Goal: Check status

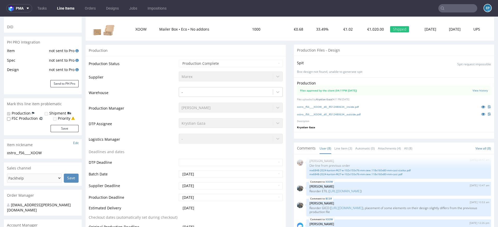
scroll to position [81, 0]
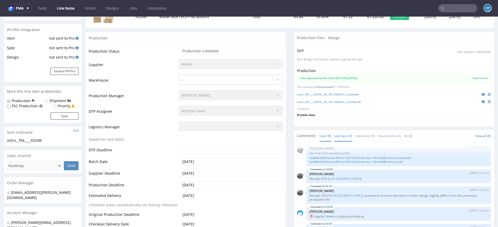
click at [345, 136] on link "Line Item (3)" at bounding box center [343, 135] width 18 height 11
